Goal: Task Accomplishment & Management: Manage account settings

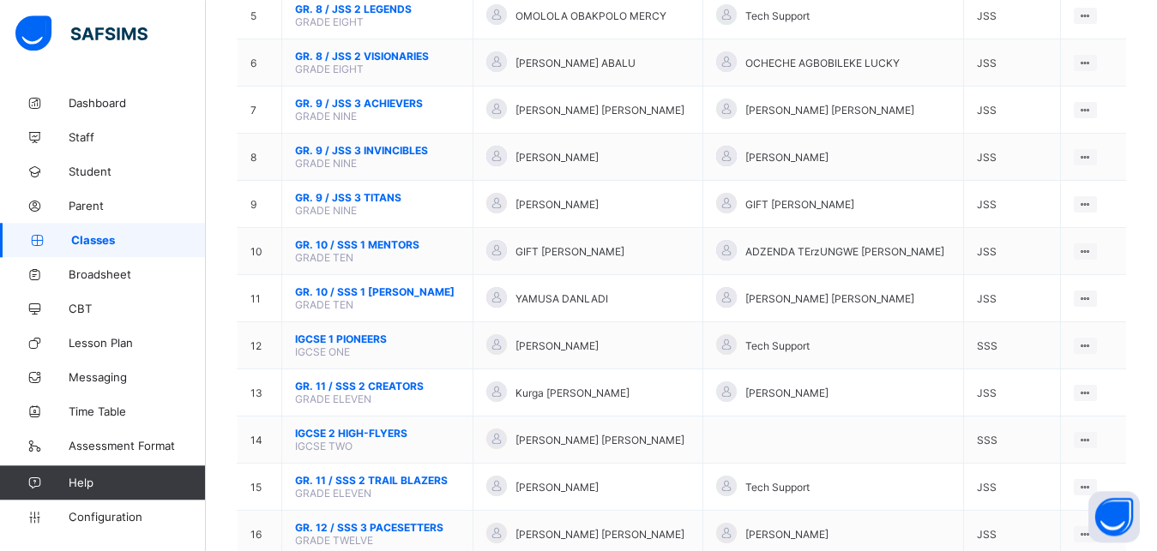
scroll to position [419, 0]
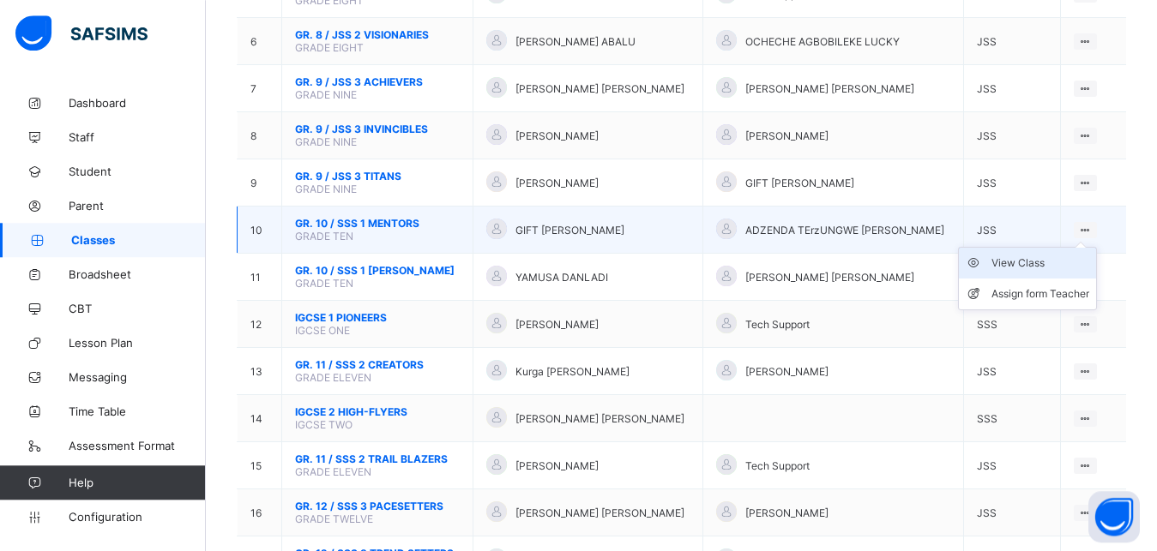
click at [1054, 272] on div "View Class" at bounding box center [1040, 263] width 98 height 17
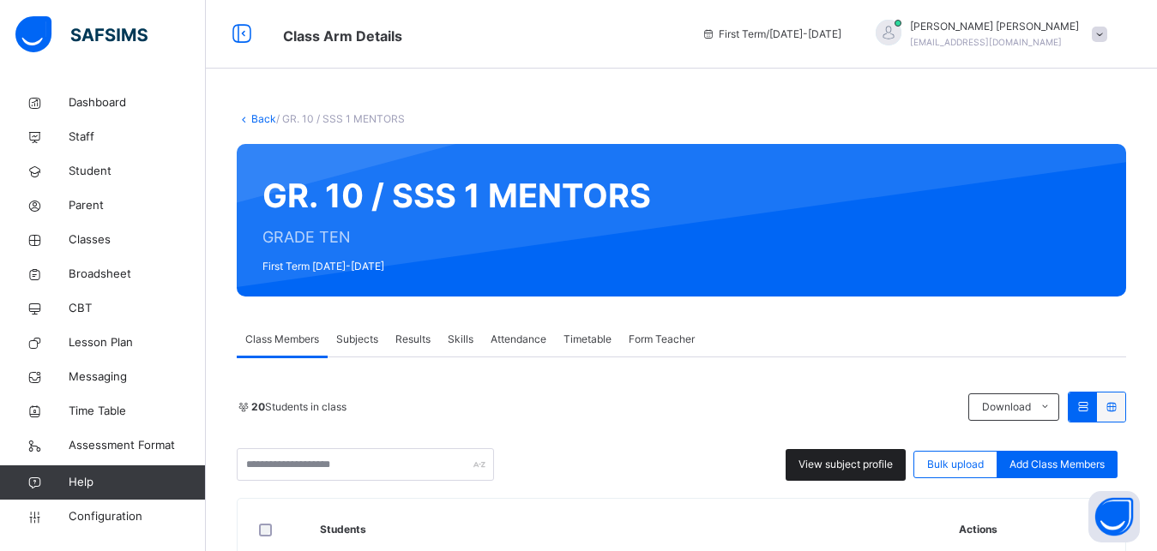
click at [889, 466] on span "View subject profile" at bounding box center [845, 464] width 94 height 15
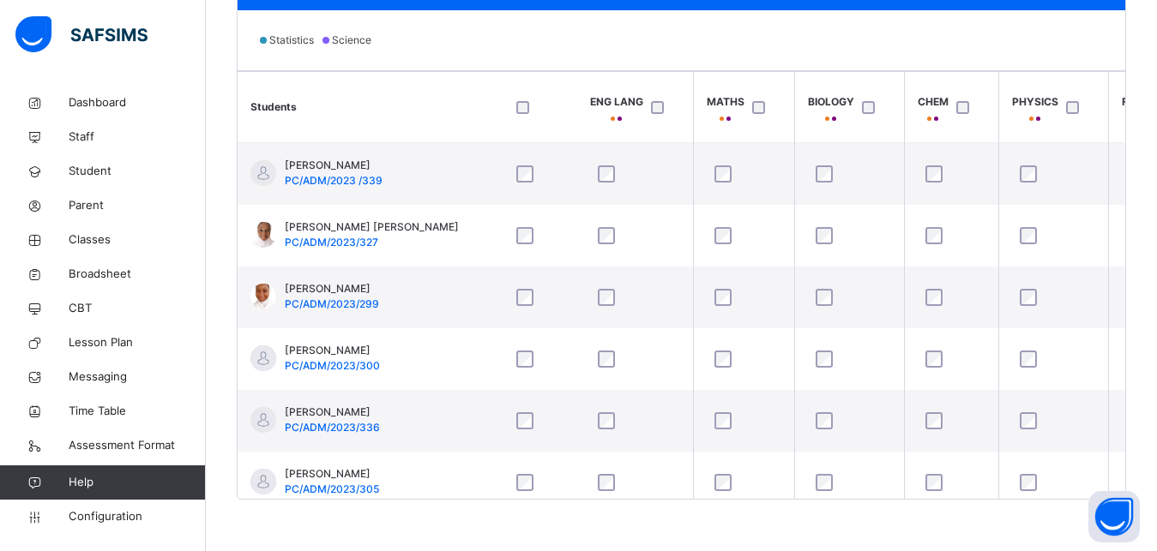
scroll to position [0, 6]
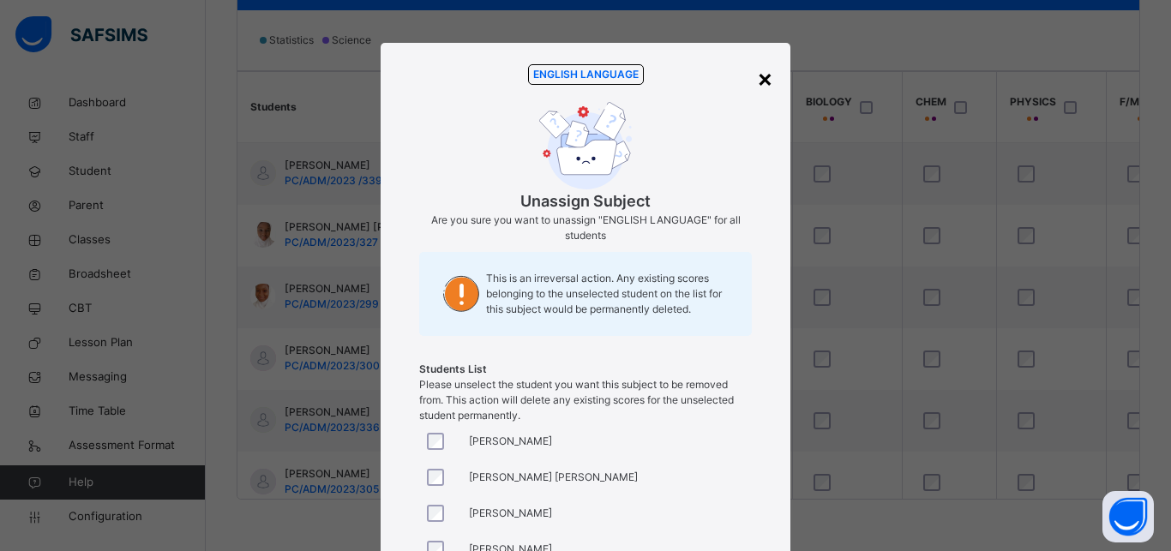
click at [757, 81] on div "×" at bounding box center [765, 78] width 16 height 36
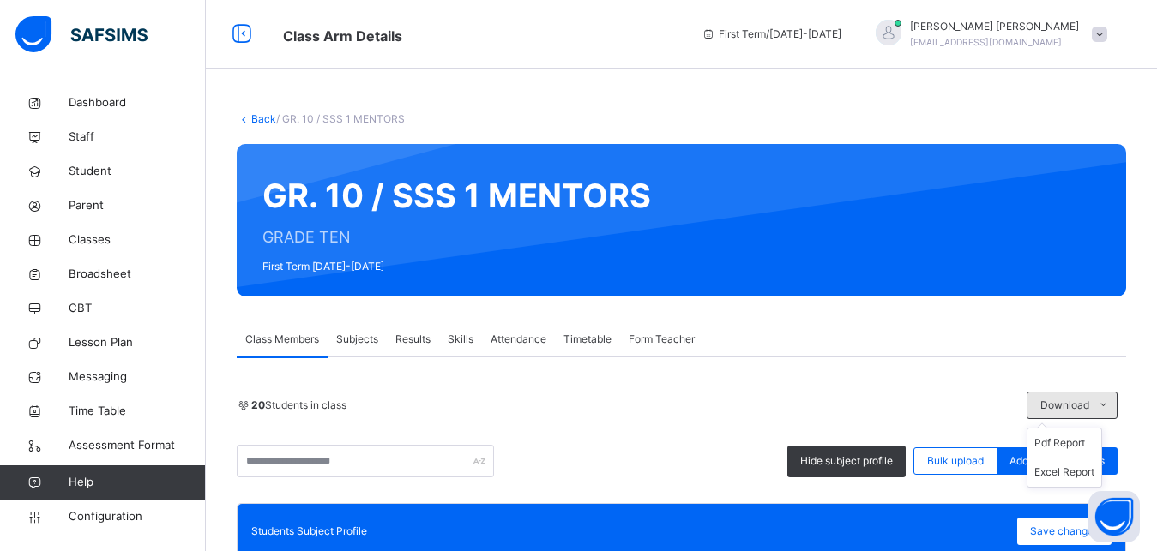
scroll to position [103, 0]
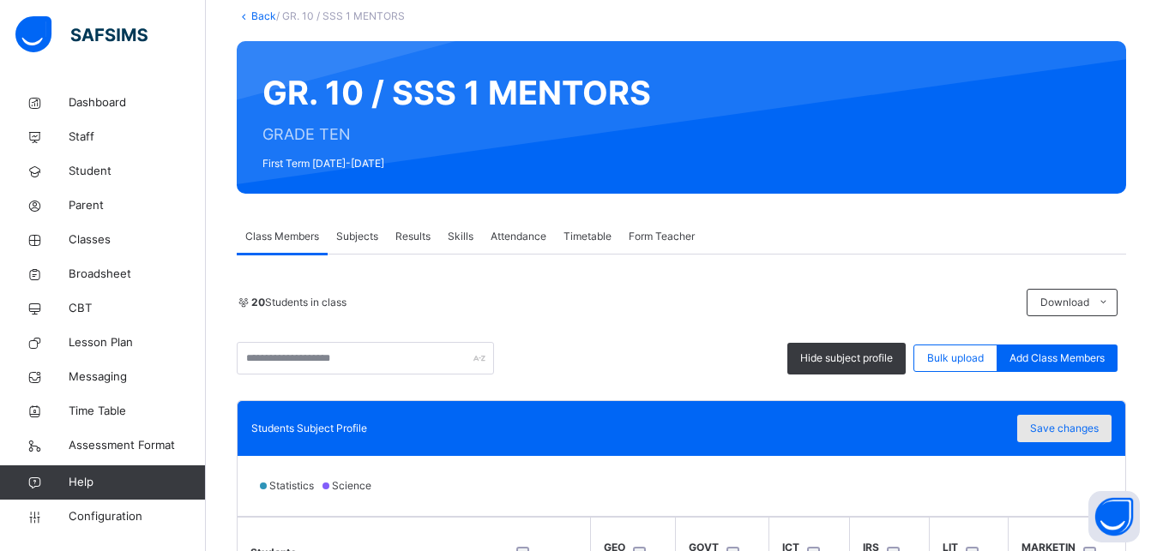
click at [1077, 430] on span "Save changes" at bounding box center [1064, 428] width 69 height 15
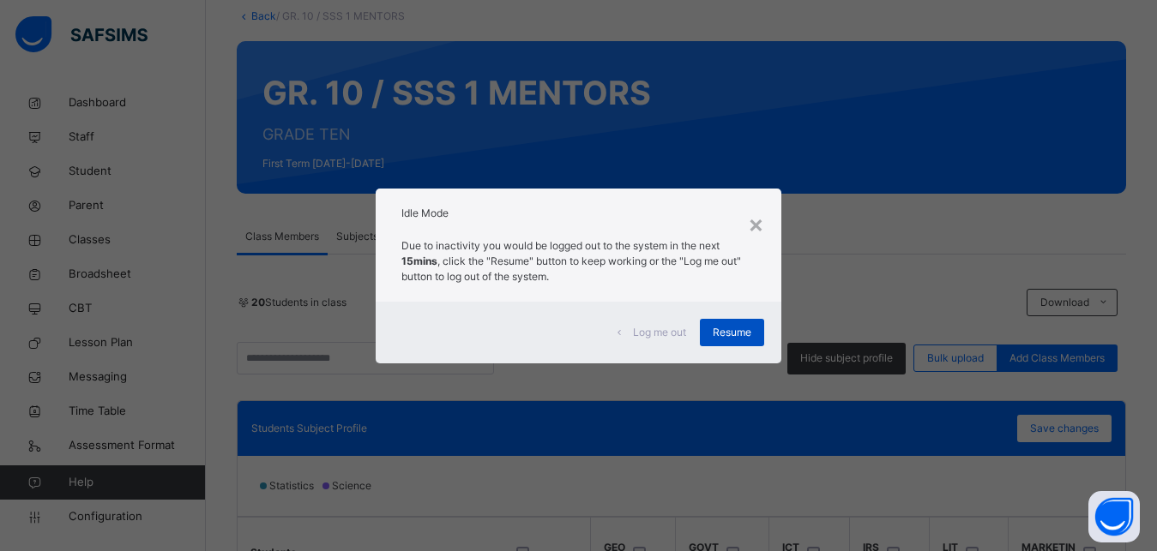
click at [750, 328] on span "Resume" at bounding box center [732, 332] width 39 height 15
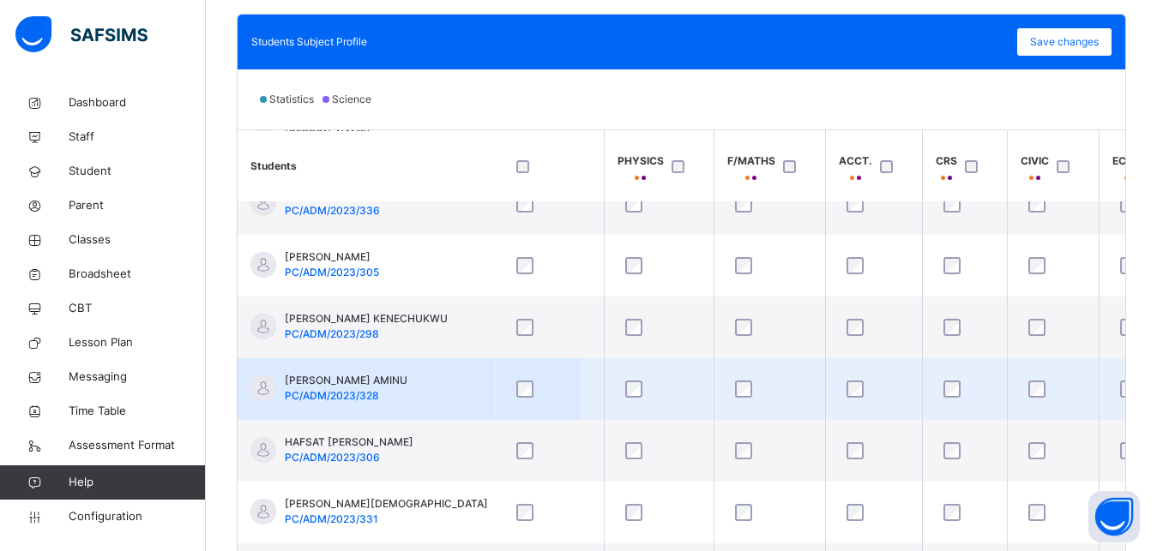
scroll to position [276, 397]
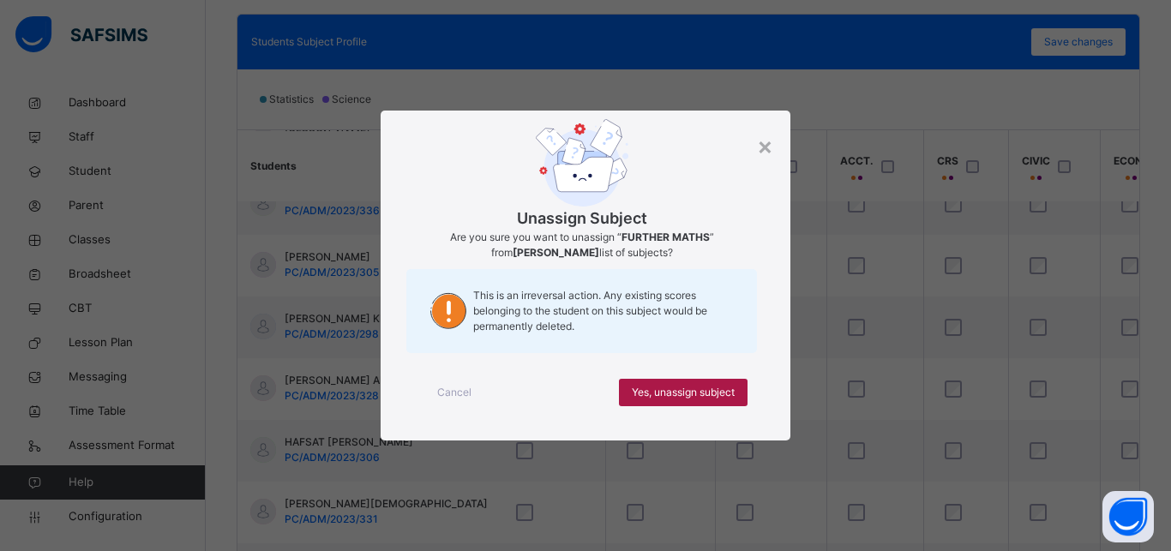
click at [699, 389] on span "Yes, unassign subject" at bounding box center [683, 392] width 103 height 15
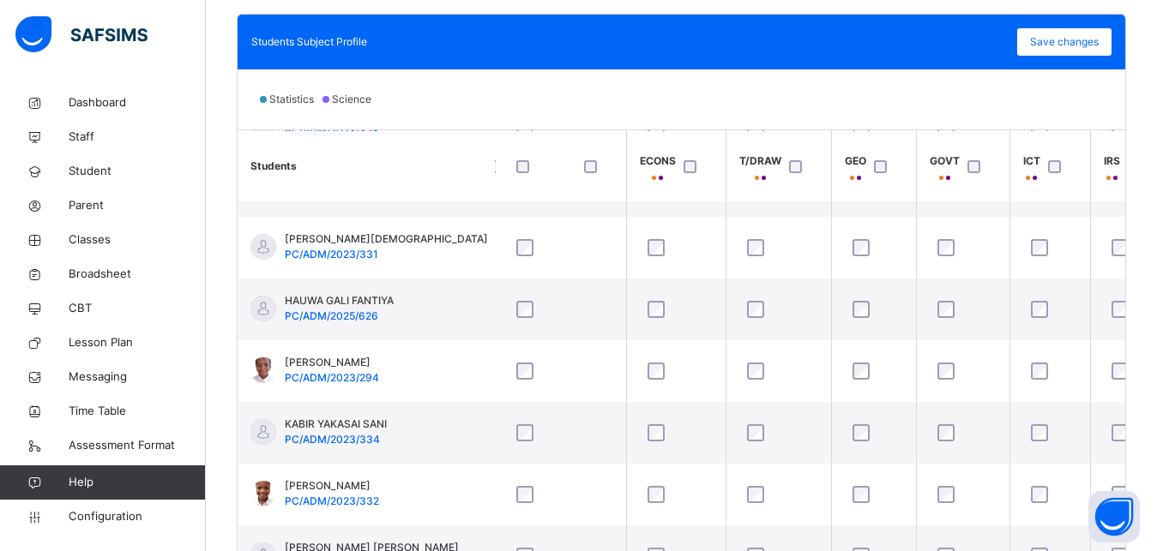
scroll to position [542, 871]
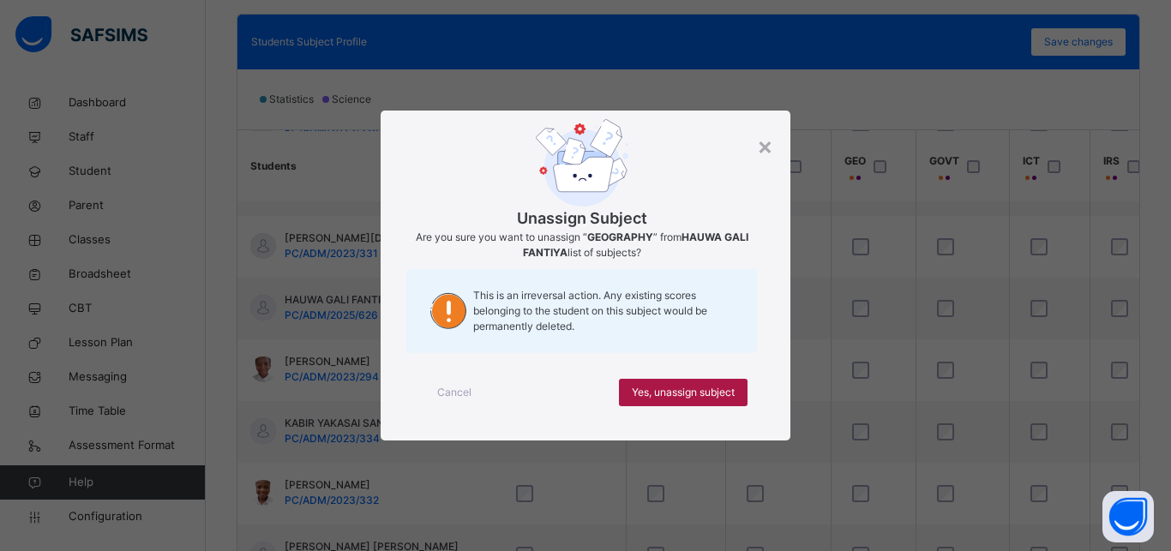
click at [715, 395] on span "Yes, unassign subject" at bounding box center [683, 392] width 103 height 15
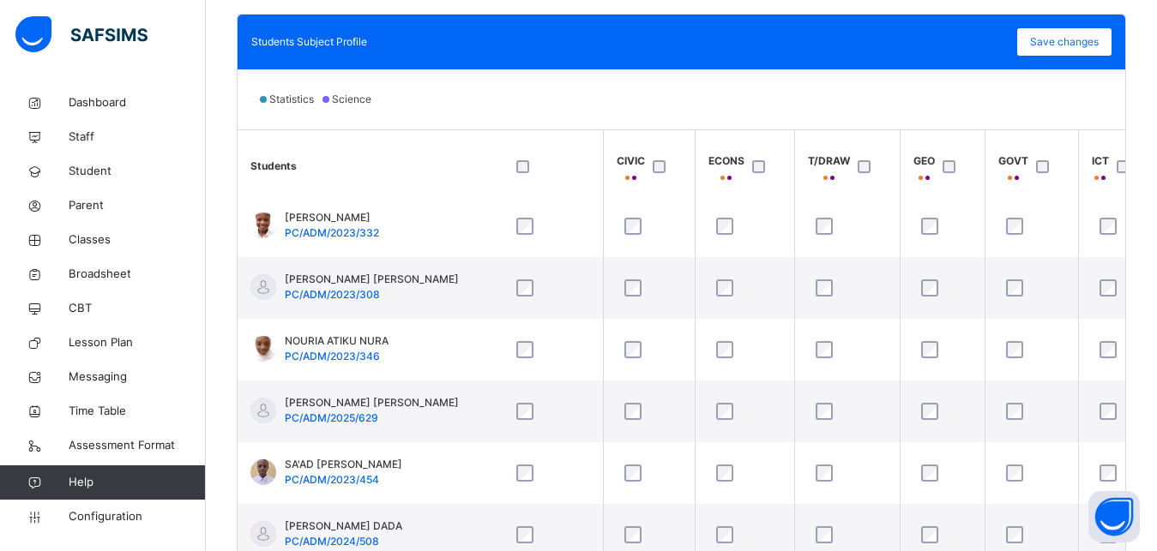
scroll to position [813, 803]
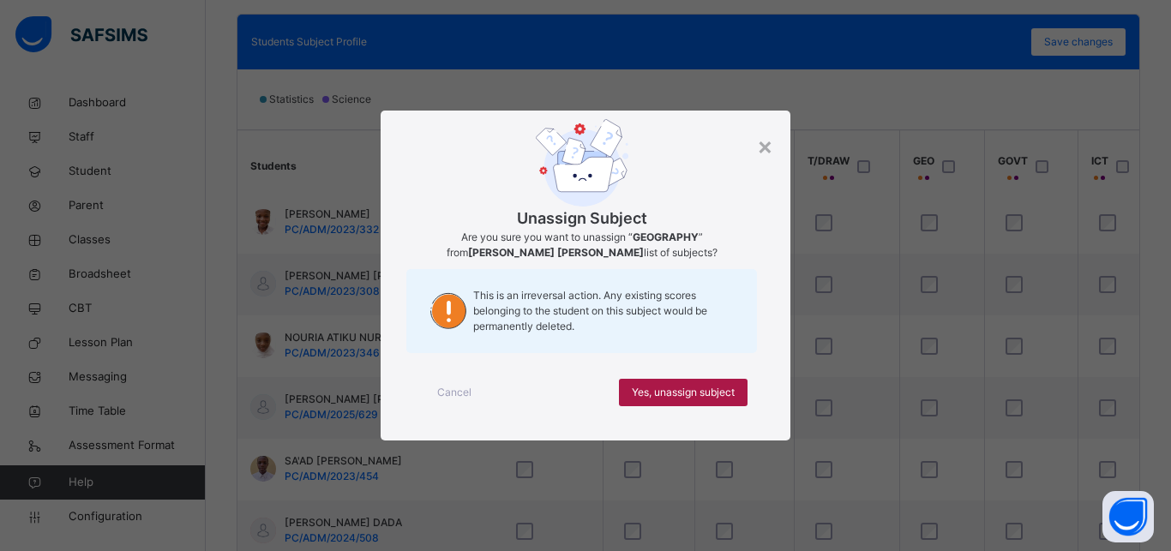
click at [710, 395] on span "Yes, unassign subject" at bounding box center [683, 392] width 103 height 15
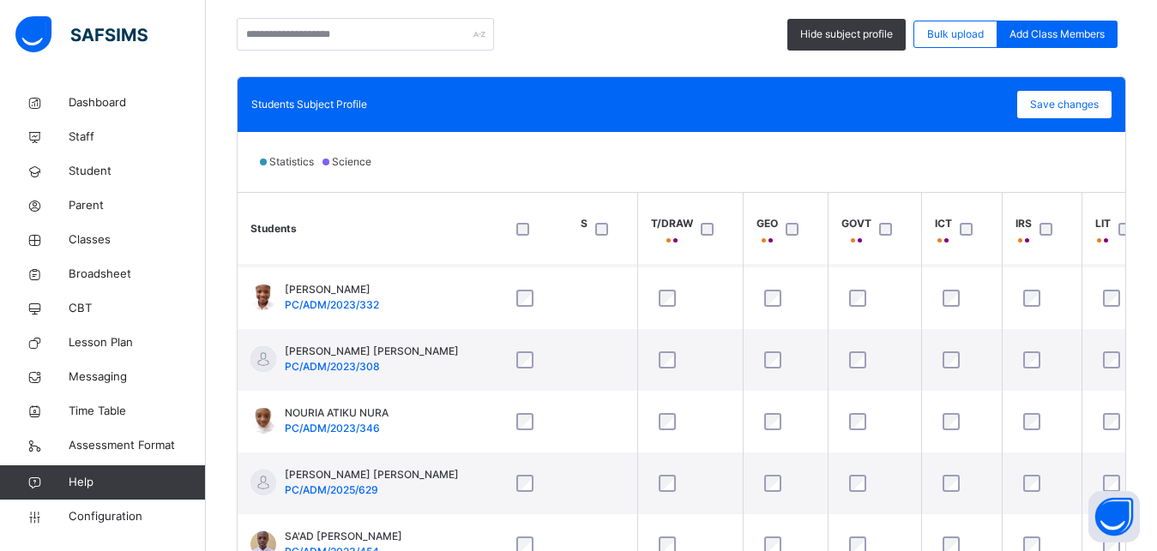
scroll to position [821, 960]
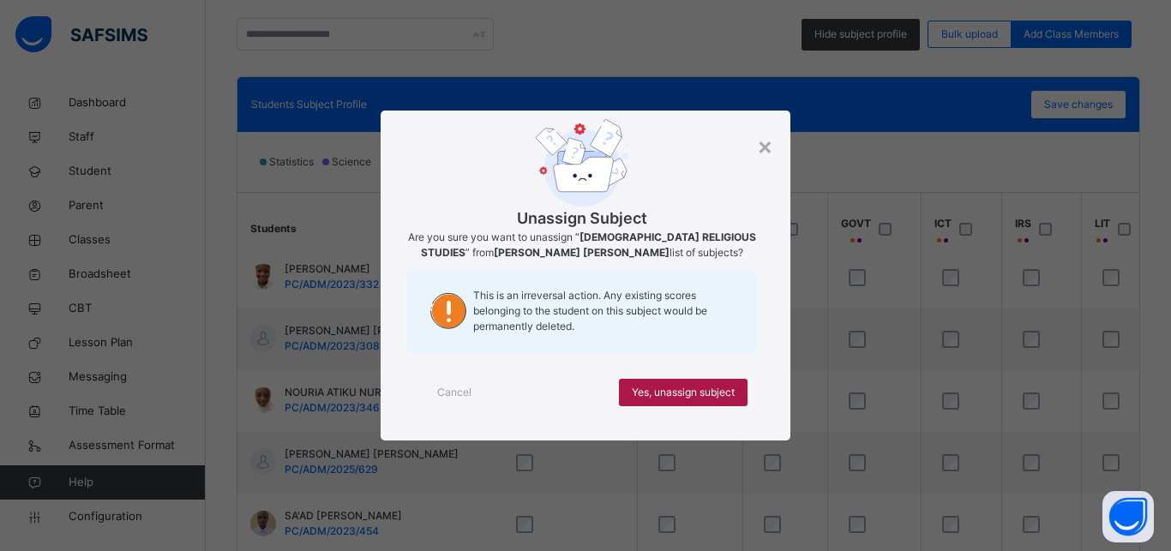
click at [725, 389] on span "Yes, unassign subject" at bounding box center [683, 392] width 103 height 15
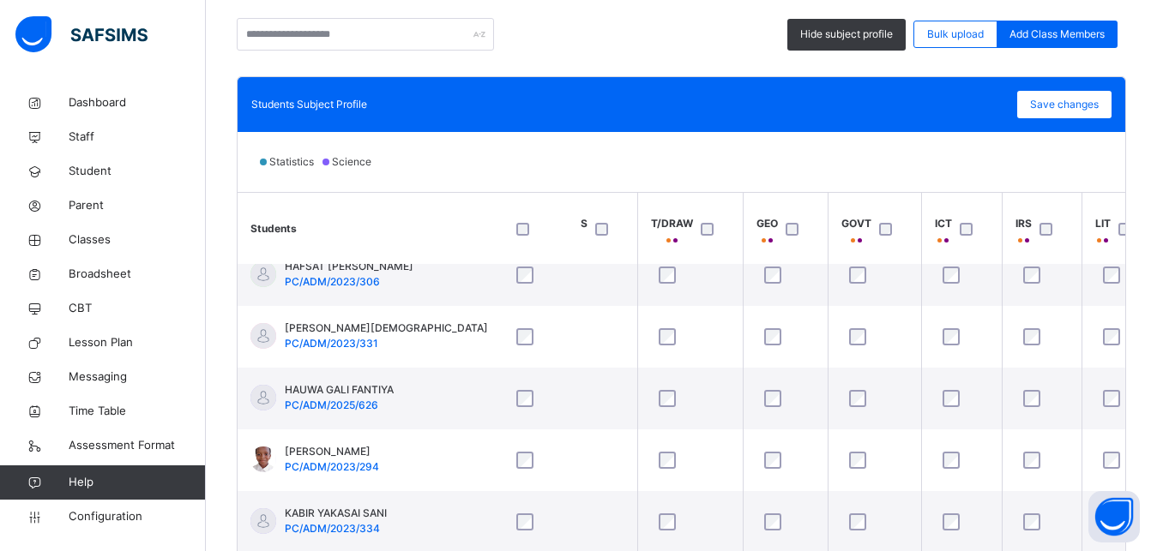
scroll to position [523, 960]
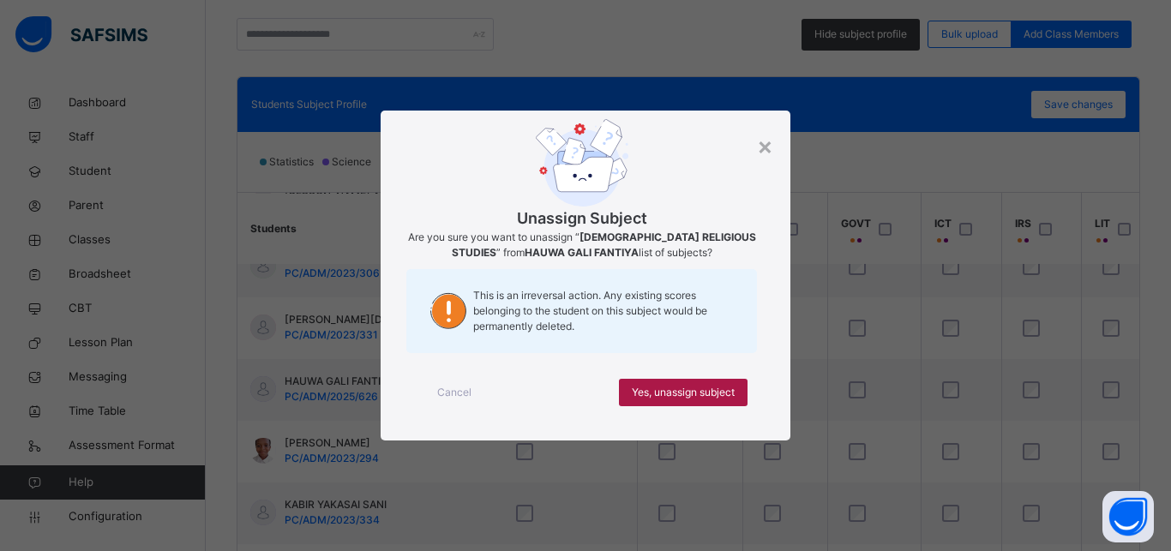
click at [721, 388] on span "Yes, unassign subject" at bounding box center [683, 392] width 103 height 15
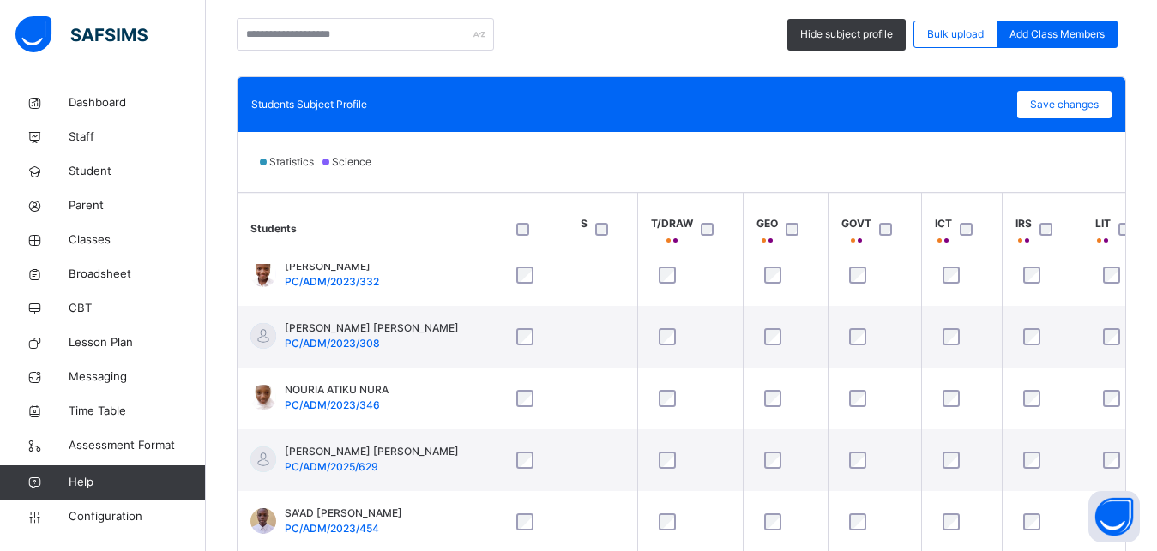
scroll to position [893, 960]
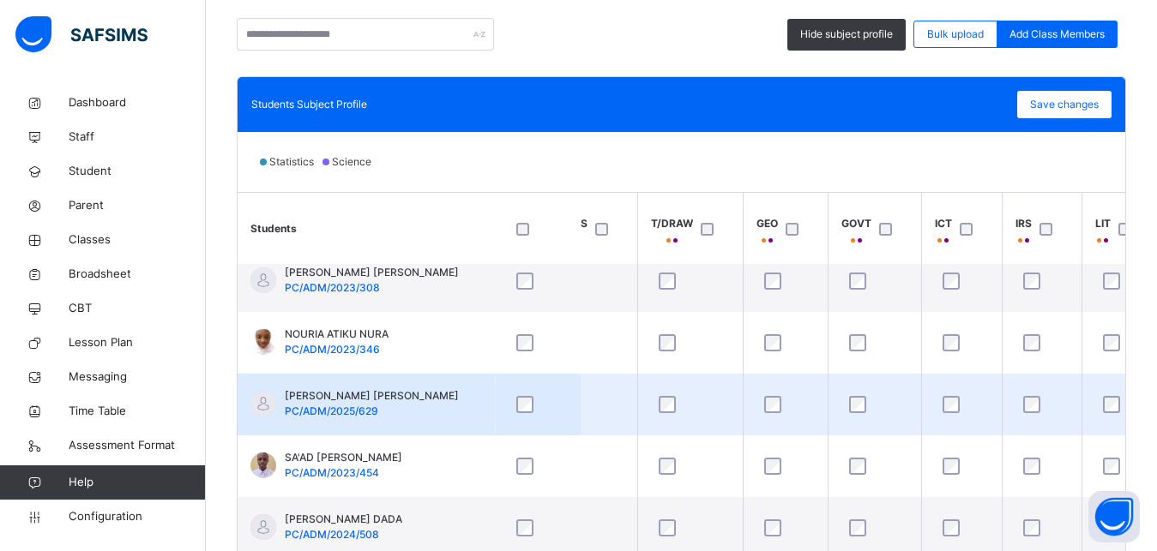
click at [1031, 387] on div at bounding box center [1041, 405] width 53 height 36
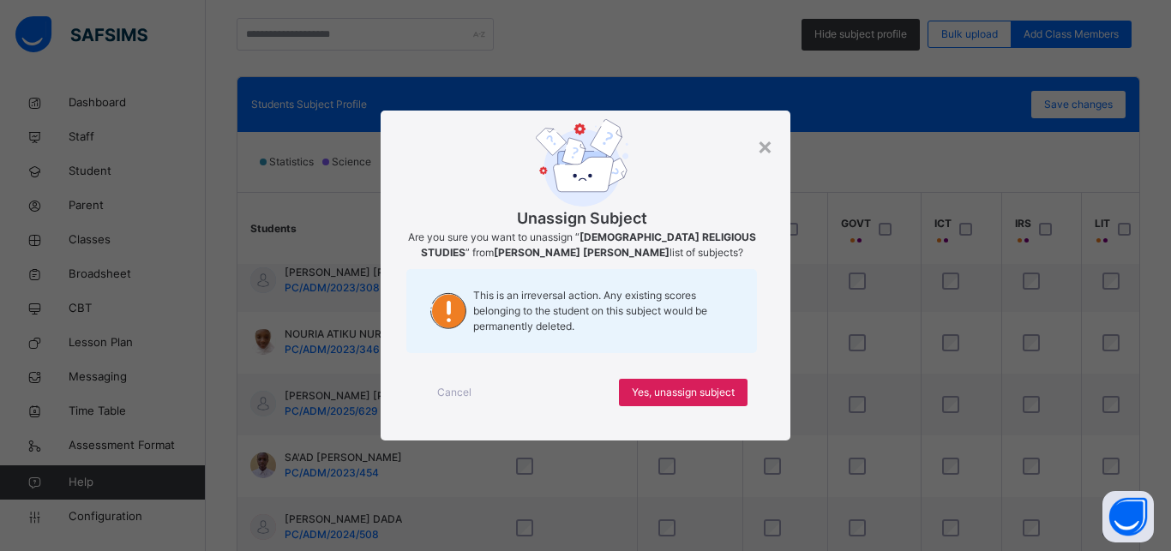
click at [1022, 388] on div "× Unassign Subject Are you sure you want to unassign “ [DEMOGRAPHIC_DATA] RELIG…" at bounding box center [585, 275] width 1171 height 551
click at [769, 146] on div "×" at bounding box center [765, 146] width 16 height 36
click at [713, 390] on span "Yes, unassign subject" at bounding box center [683, 392] width 103 height 15
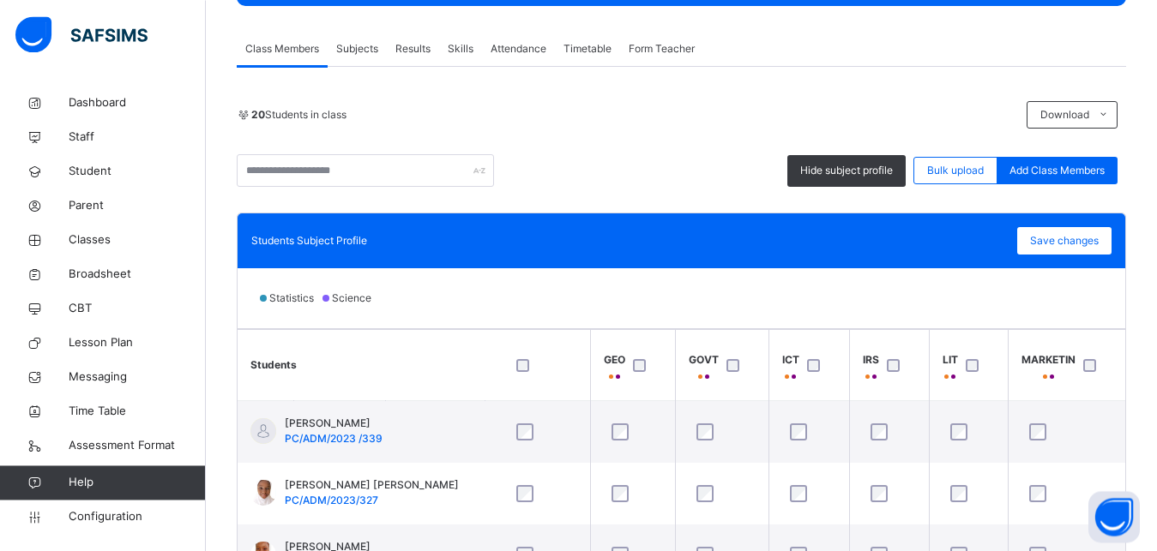
scroll to position [283, 0]
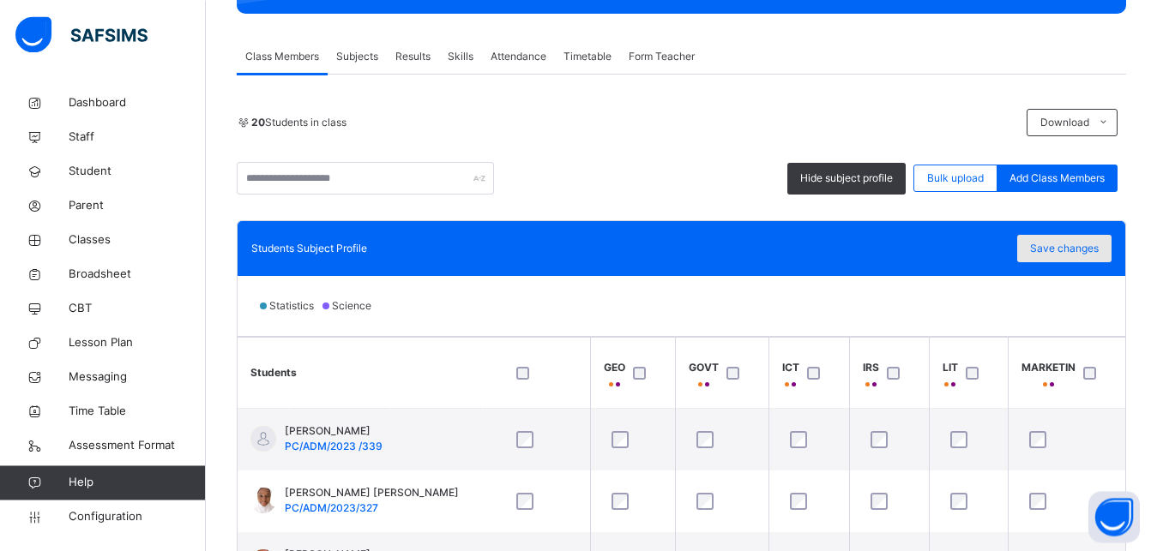
click at [1080, 243] on span "Save changes" at bounding box center [1064, 248] width 69 height 15
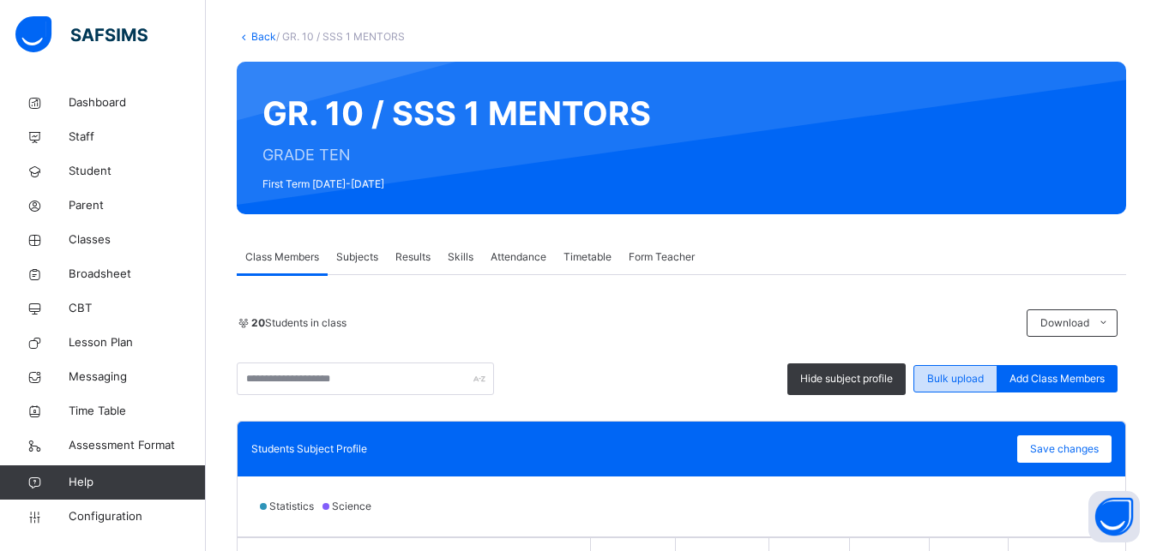
scroll to position [97, 0]
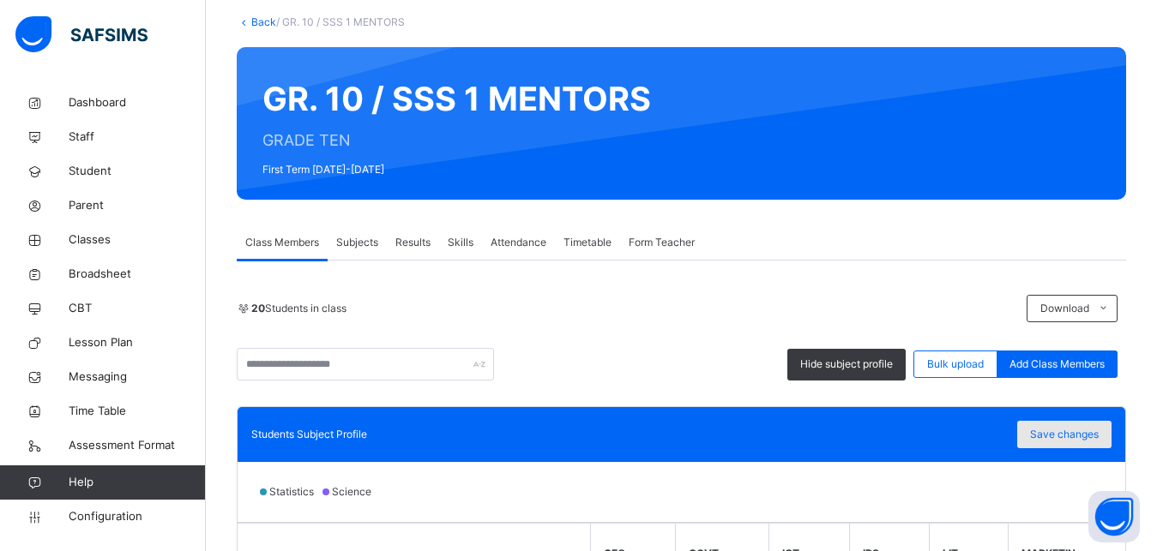
click at [1091, 440] on span "Save changes" at bounding box center [1064, 434] width 69 height 15
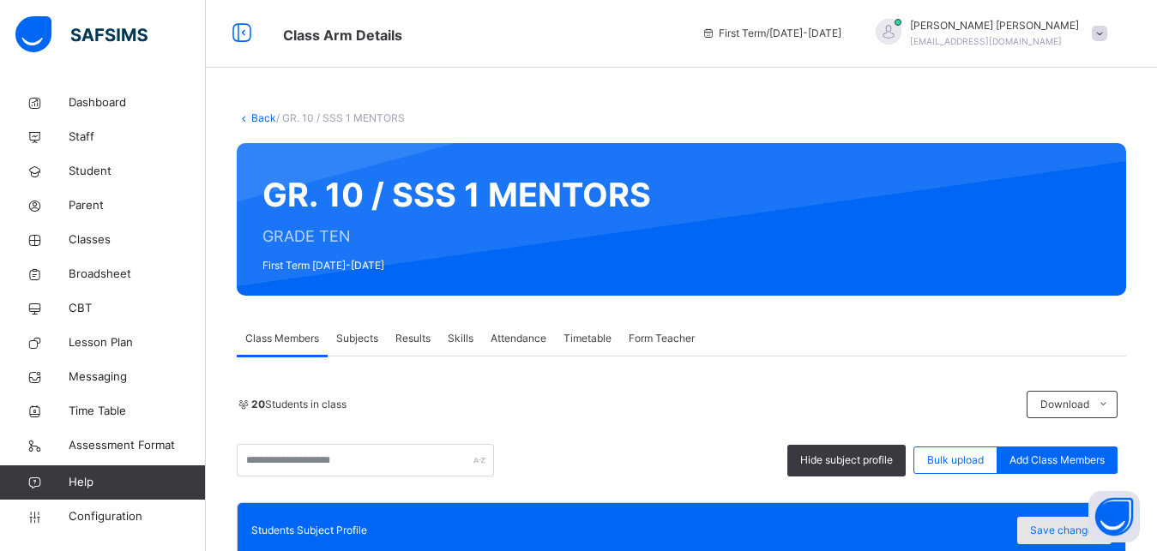
scroll to position [0, 0]
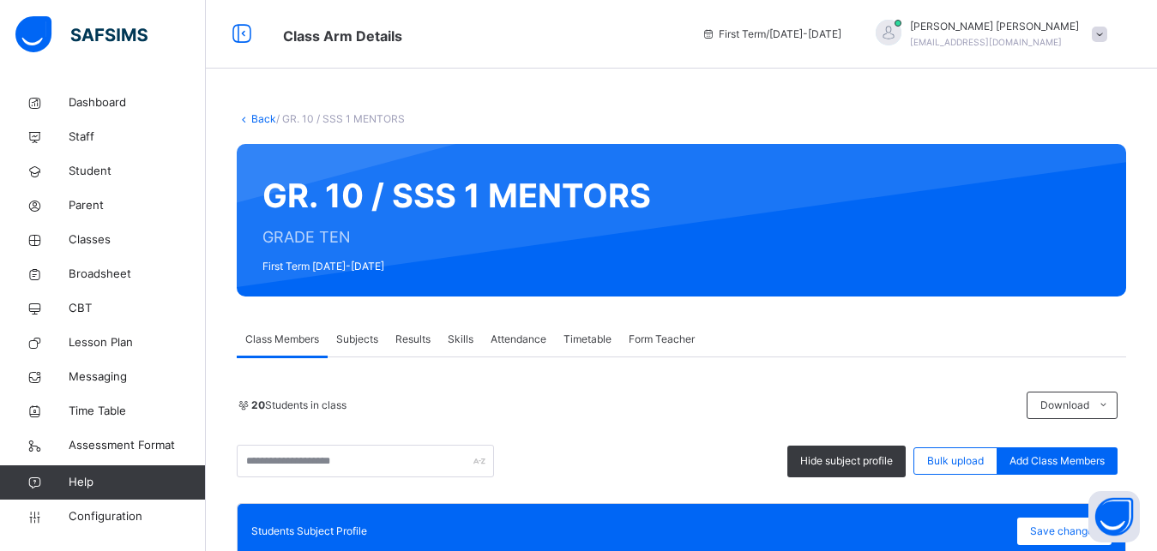
click at [264, 122] on link "Back" at bounding box center [263, 118] width 25 height 13
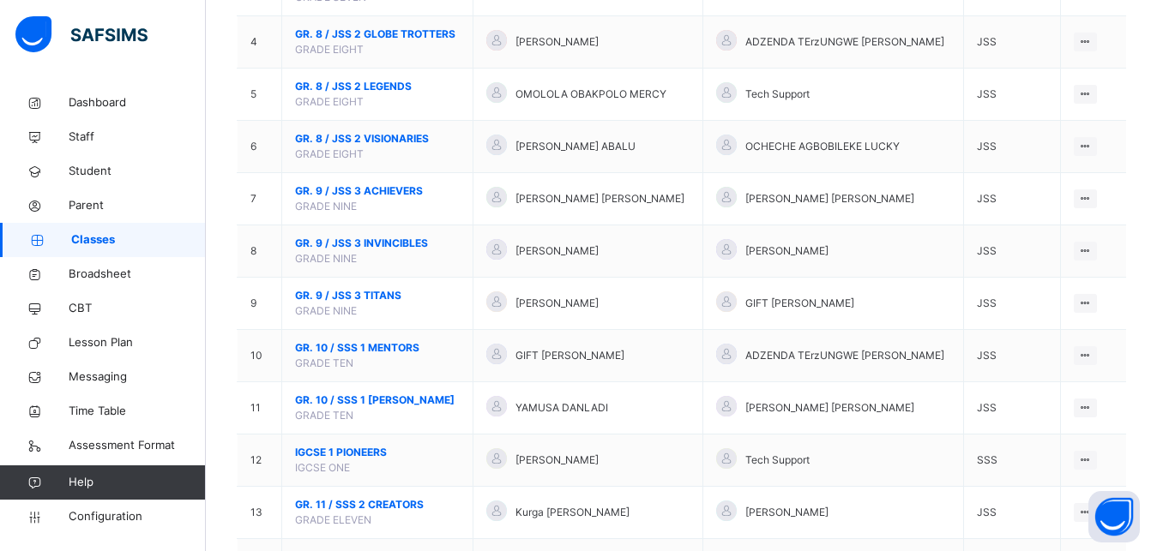
scroll to position [355, 0]
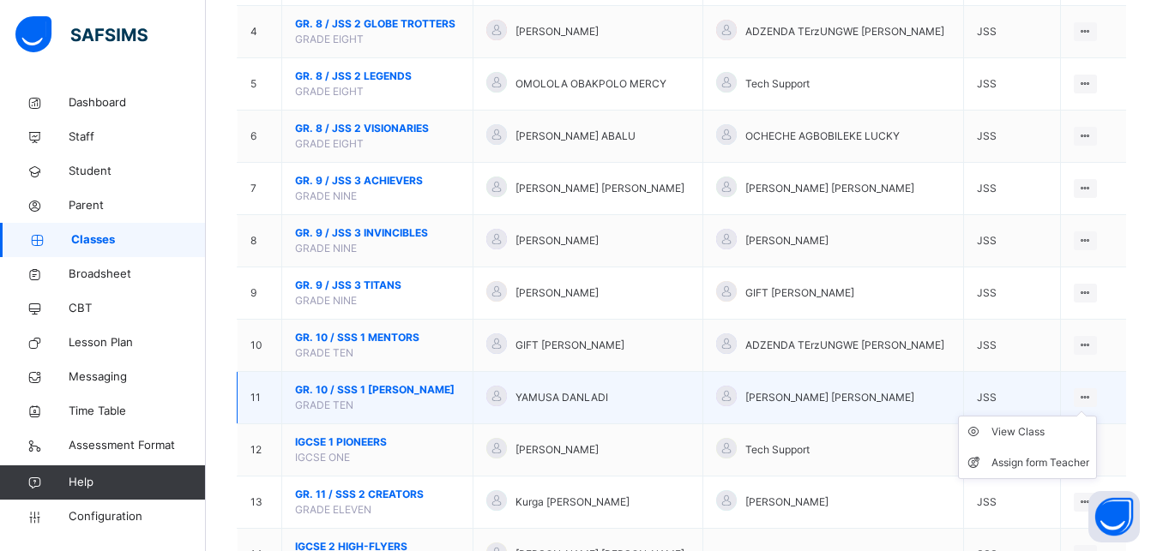
click at [1097, 406] on div at bounding box center [1085, 397] width 23 height 19
click at [1062, 441] on div "View Class" at bounding box center [1040, 432] width 98 height 17
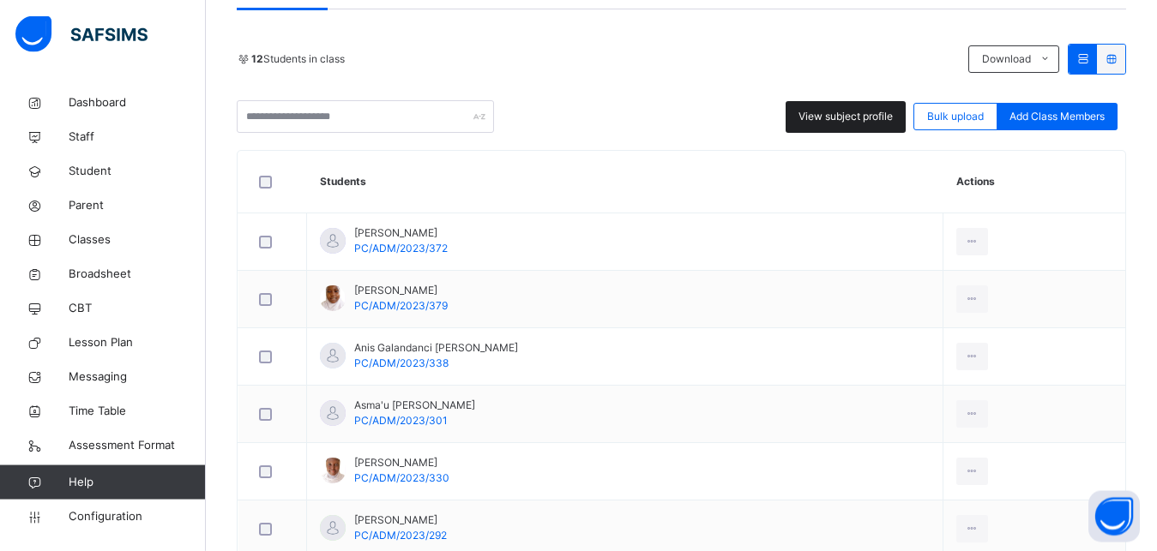
scroll to position [351, 0]
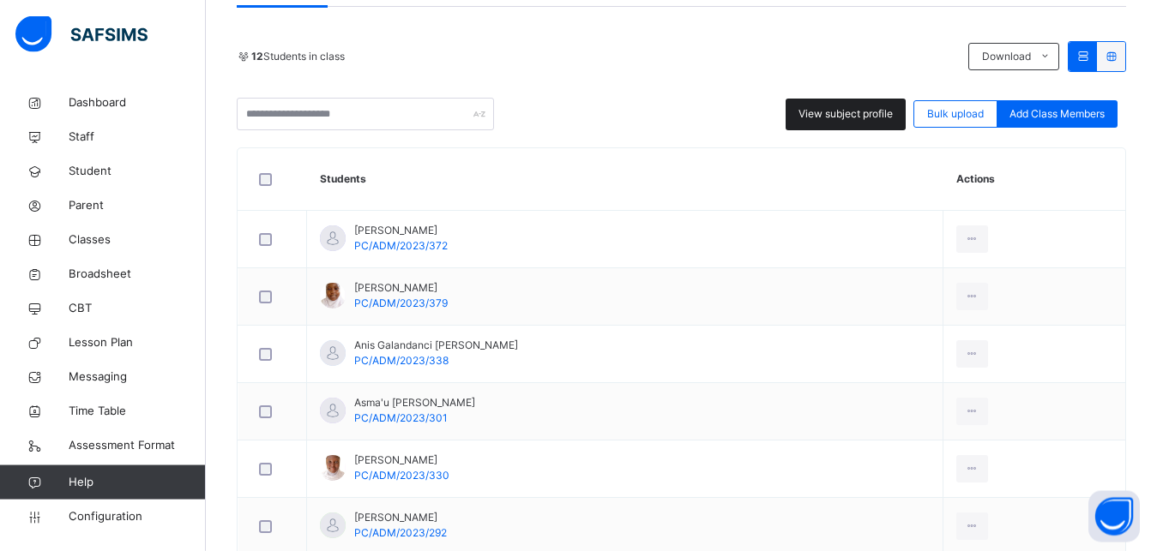
click at [877, 123] on div "View subject profile" at bounding box center [845, 115] width 120 height 32
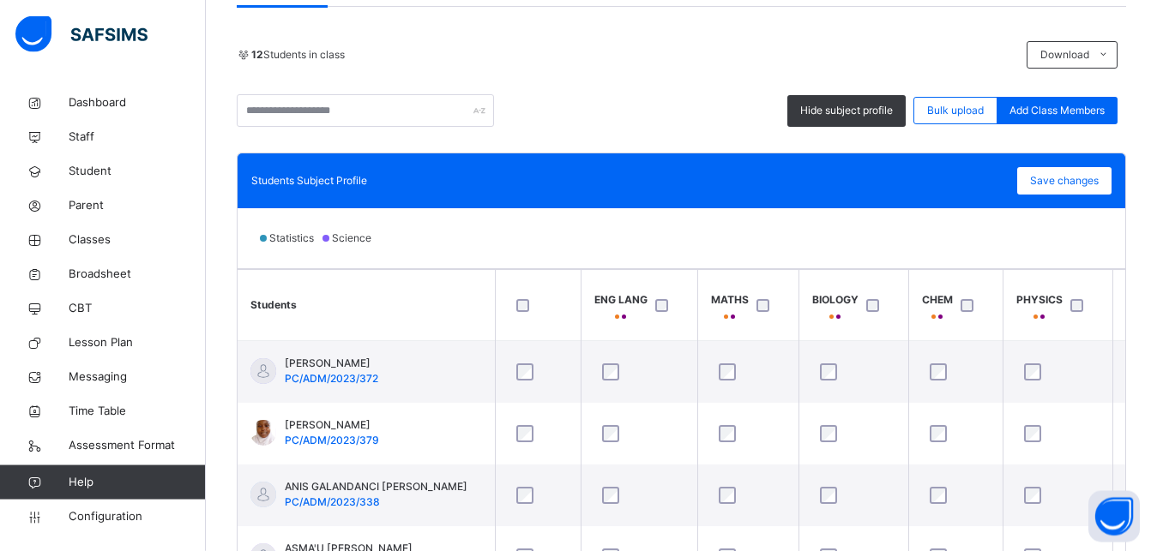
click at [769, 308] on div at bounding box center [767, 305] width 28 height 13
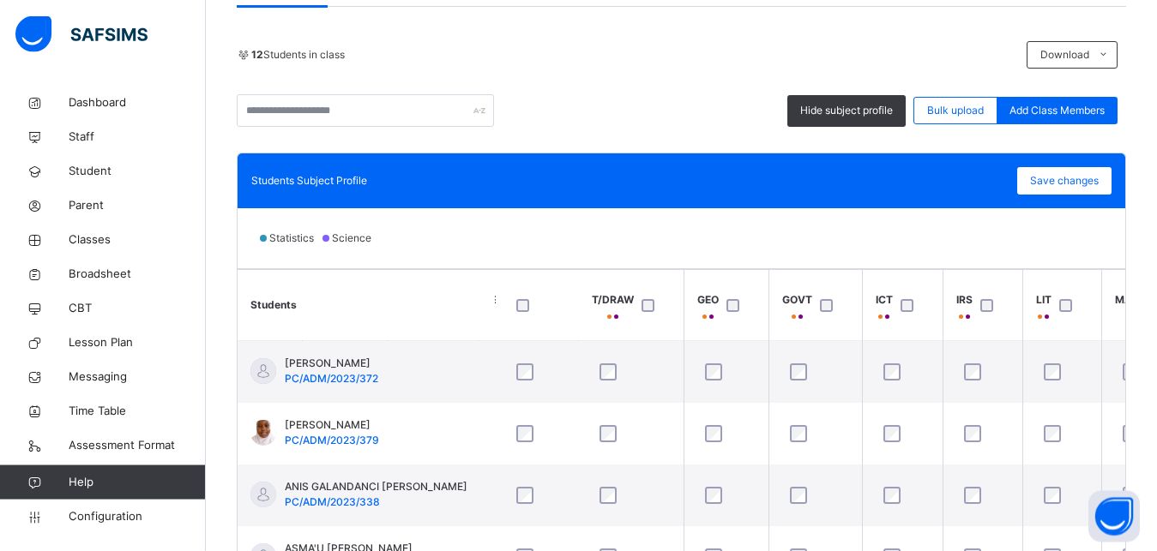
scroll to position [0, 1113]
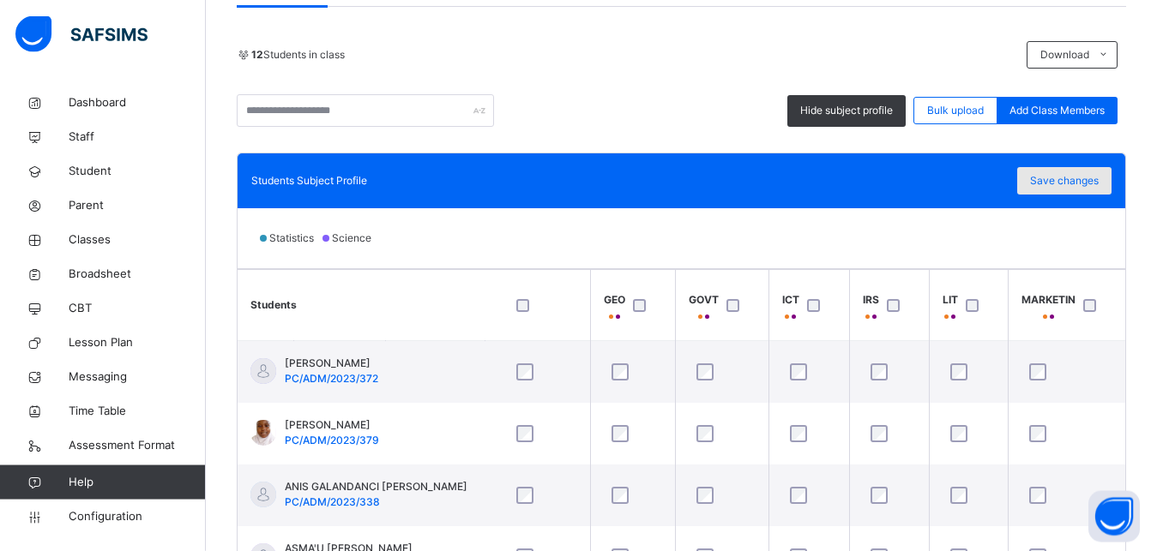
click at [1098, 178] on span "Save changes" at bounding box center [1064, 180] width 69 height 15
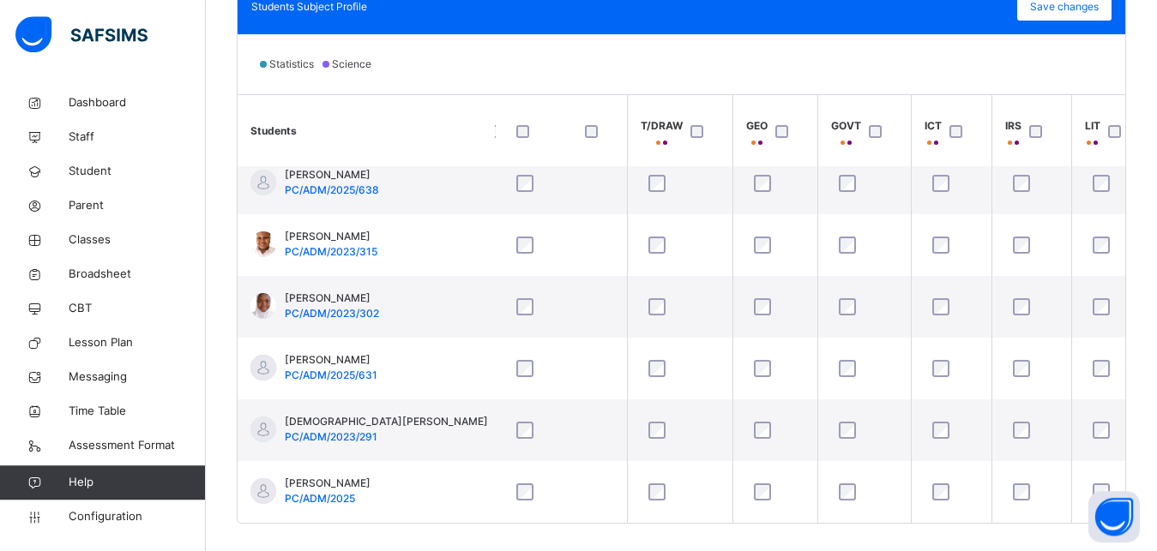
scroll to position [549, 0]
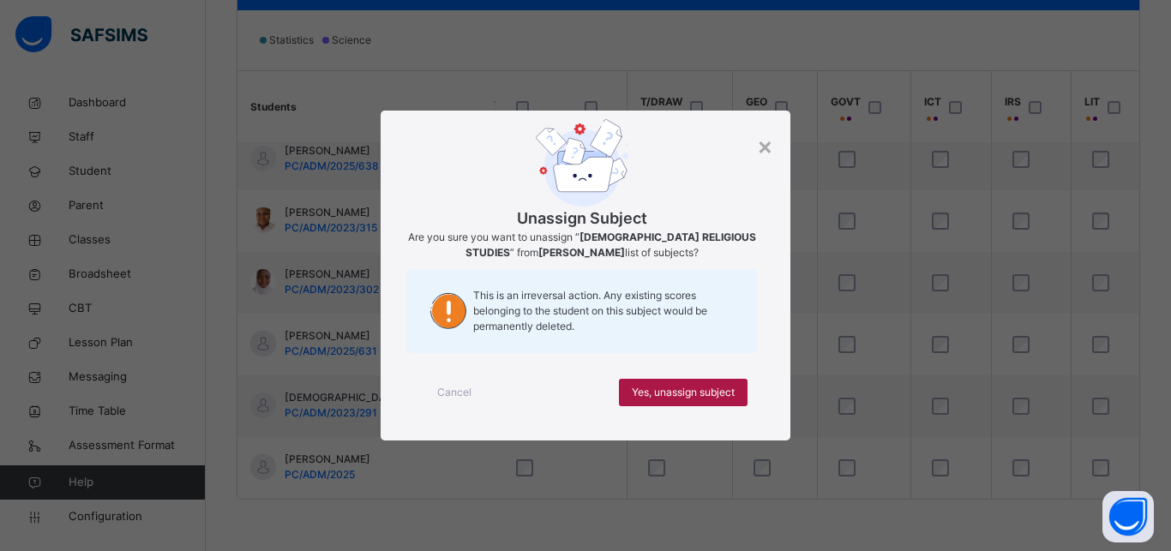
click at [715, 396] on span "Yes, unassign subject" at bounding box center [683, 392] width 103 height 15
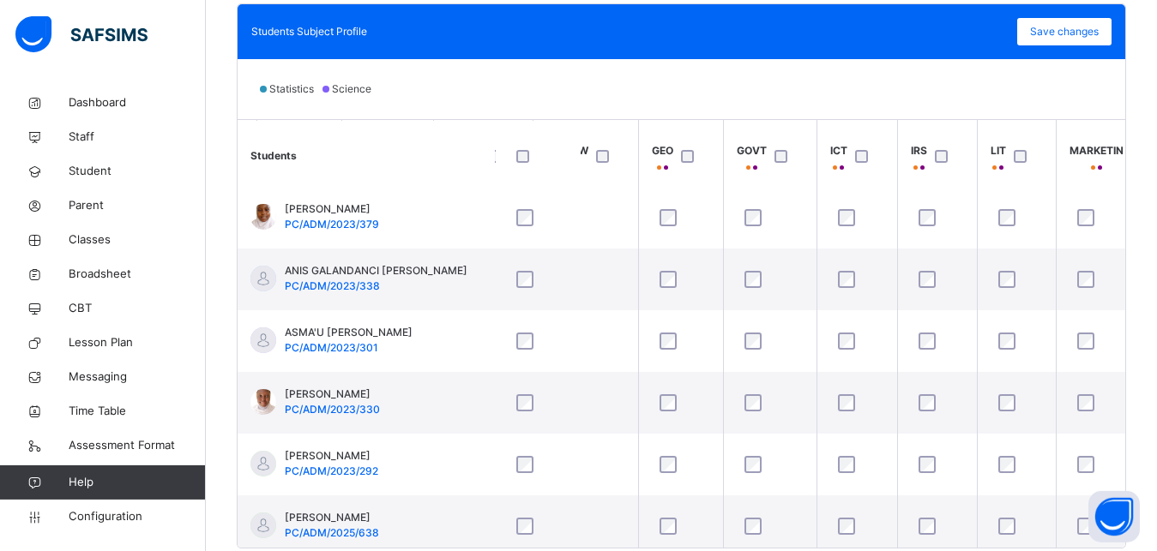
scroll to position [70, 1064]
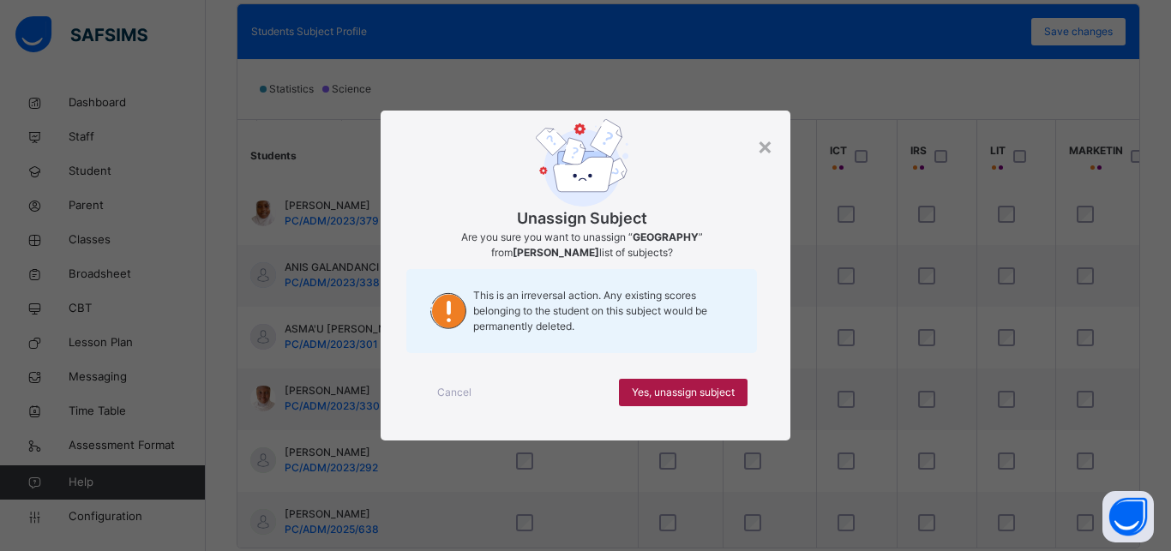
click at [713, 390] on span "Yes, unassign subject" at bounding box center [683, 392] width 103 height 15
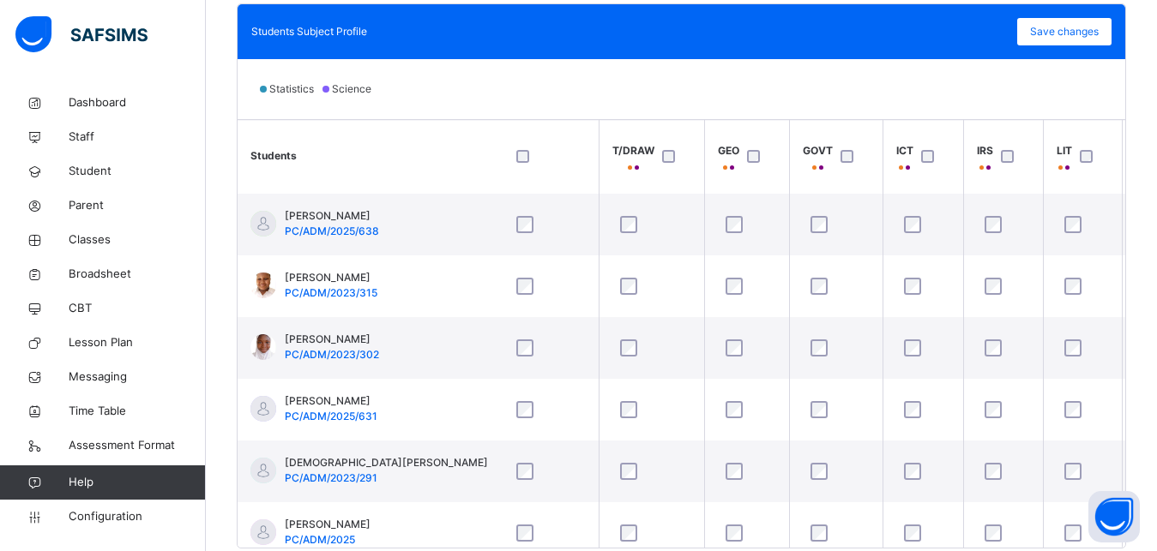
scroll to position [376, 992]
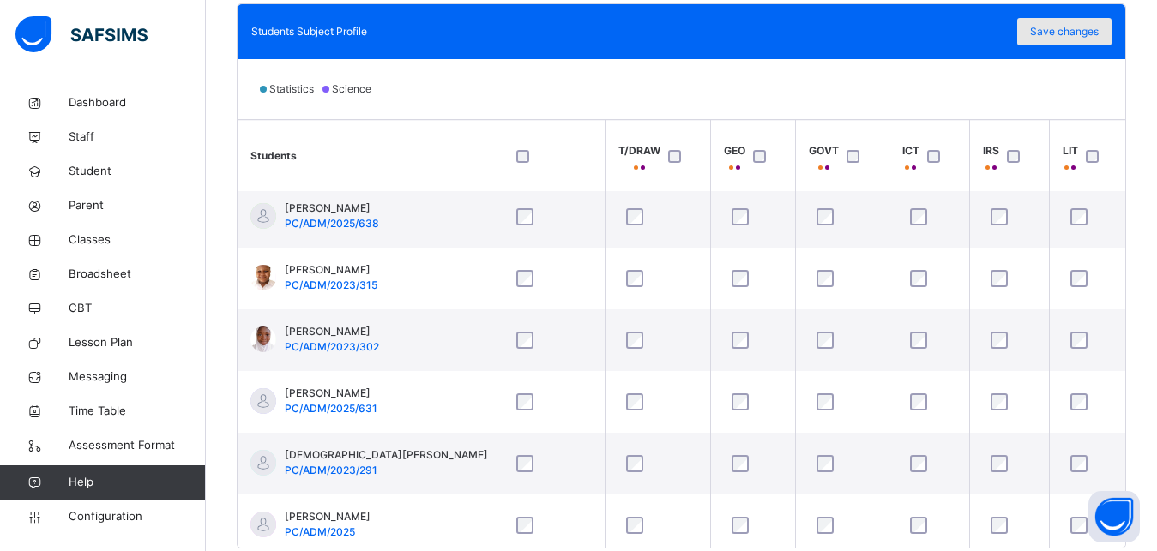
click at [1080, 32] on span "Save changes" at bounding box center [1064, 31] width 69 height 15
